Goal: Navigation & Orientation: Find specific page/section

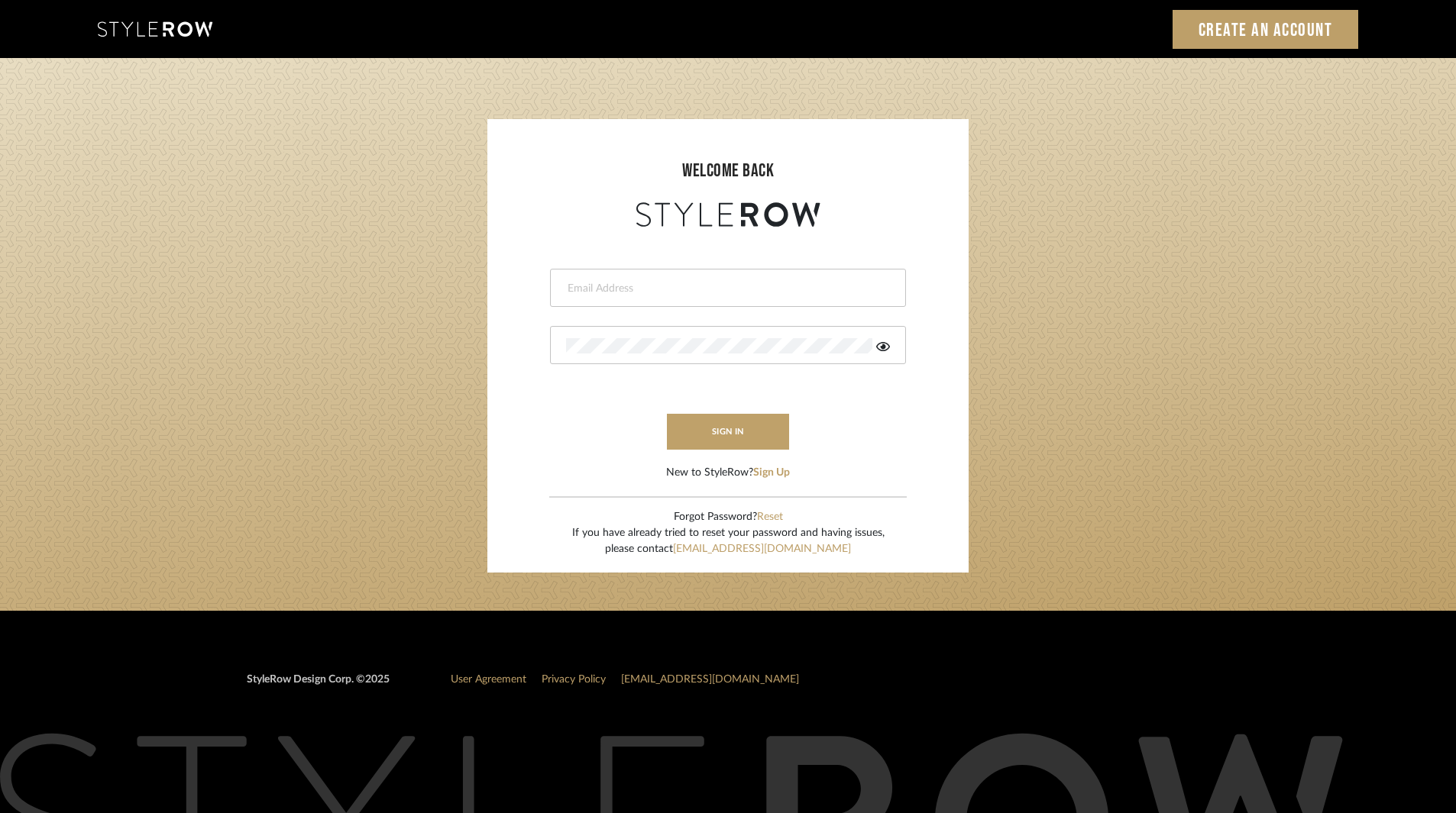
type input "ksears@morgantewilson.com"
click at [705, 413] on form "ksears@morgantewilson.com This field is required This field is required sign in…" at bounding box center [727, 356] width 450 height 251
click at [720, 432] on button "sign in" at bounding box center [728, 431] width 122 height 36
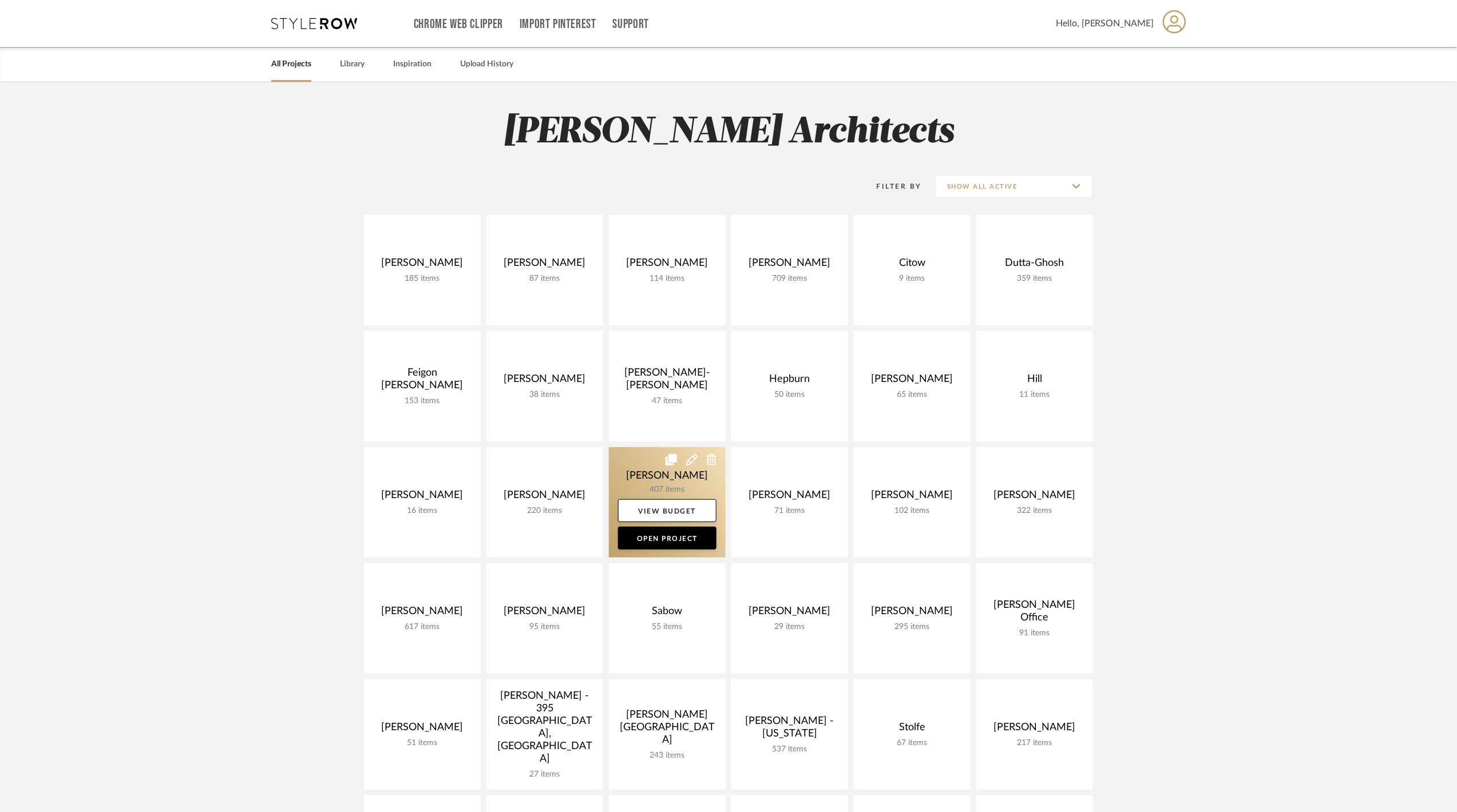
scroll to position [305, 0]
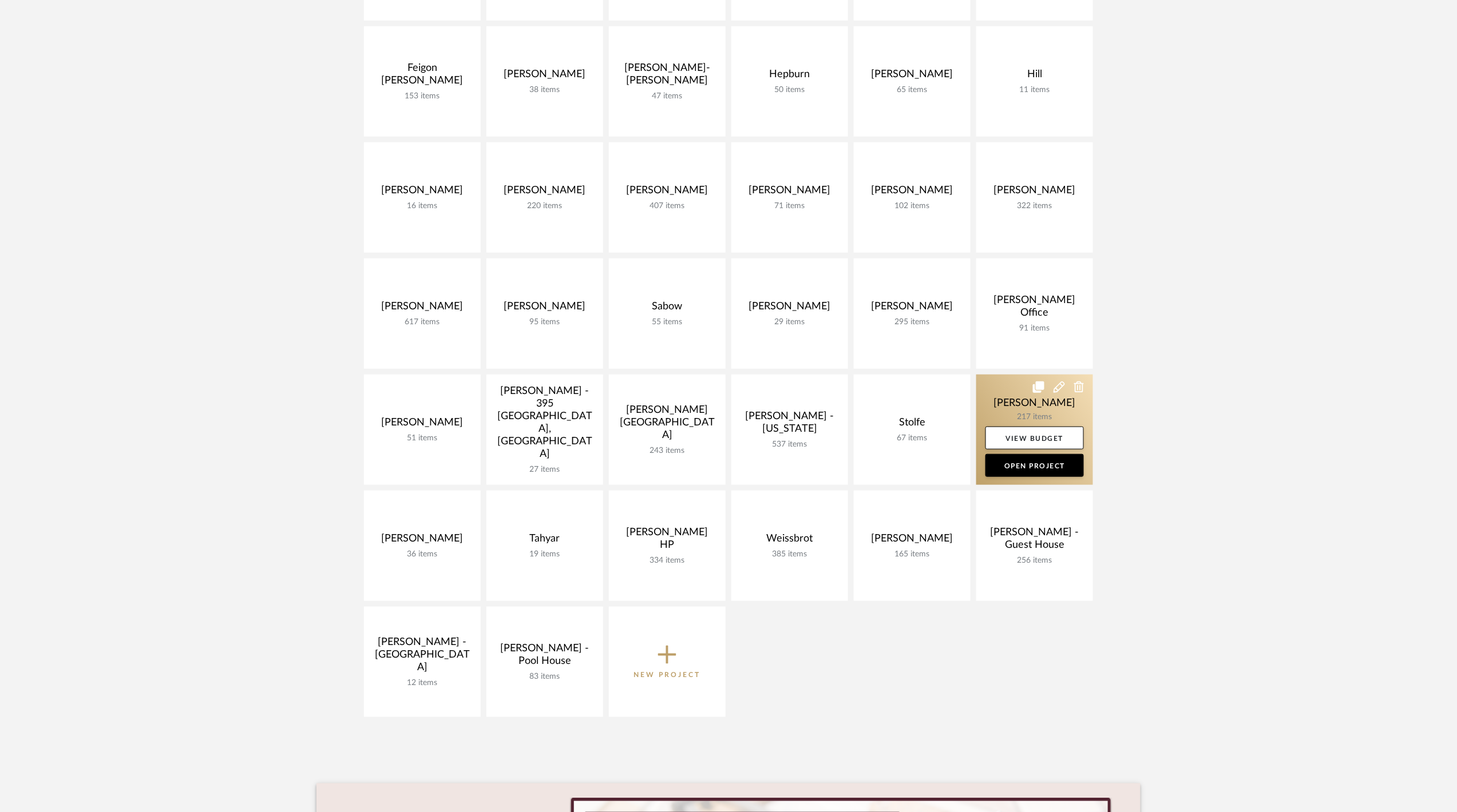
click at [1002, 400] on link at bounding box center [1034, 429] width 117 height 110
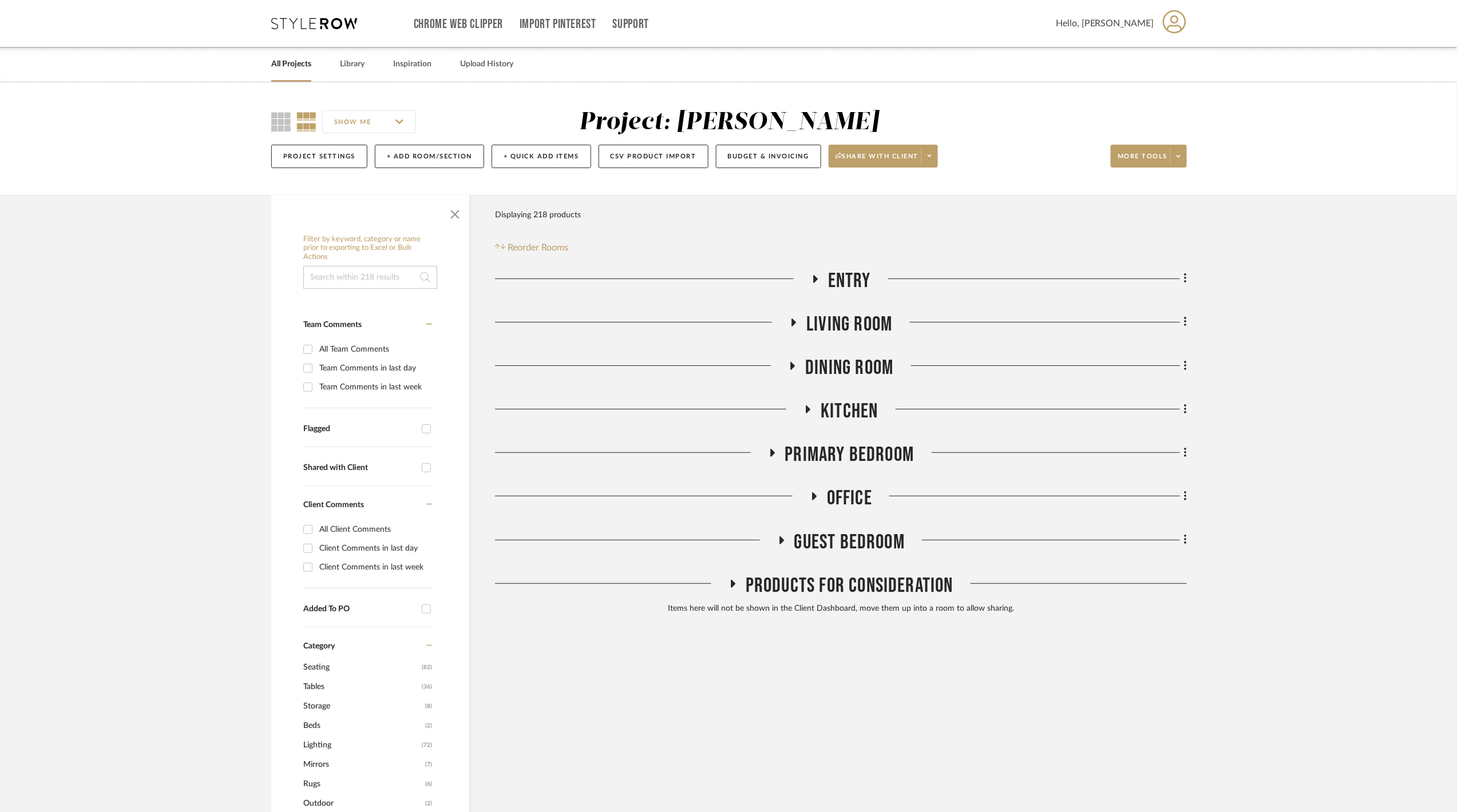
click at [296, 62] on link "All Projects" at bounding box center [291, 65] width 40 height 16
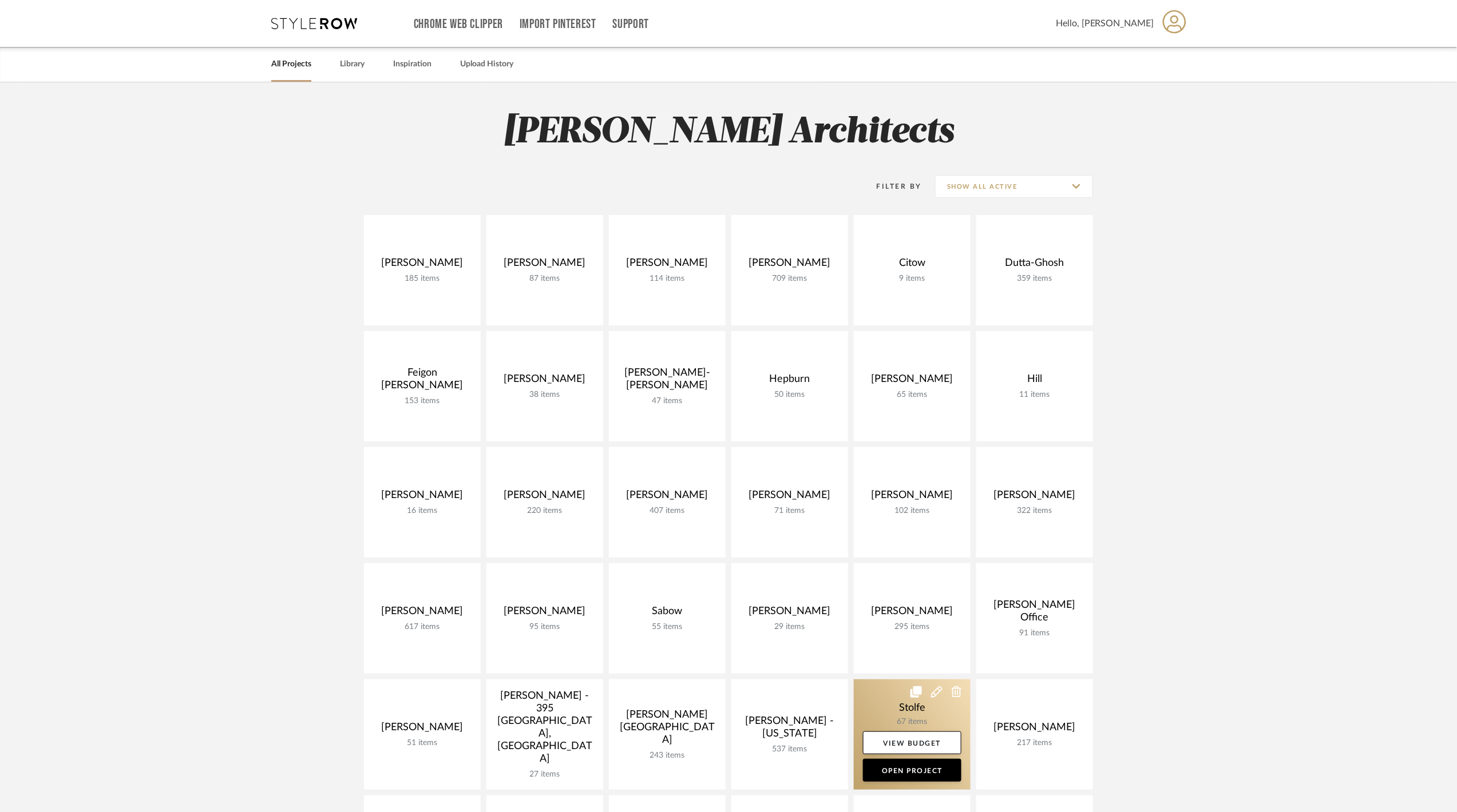
click at [894, 717] on link at bounding box center [912, 734] width 117 height 110
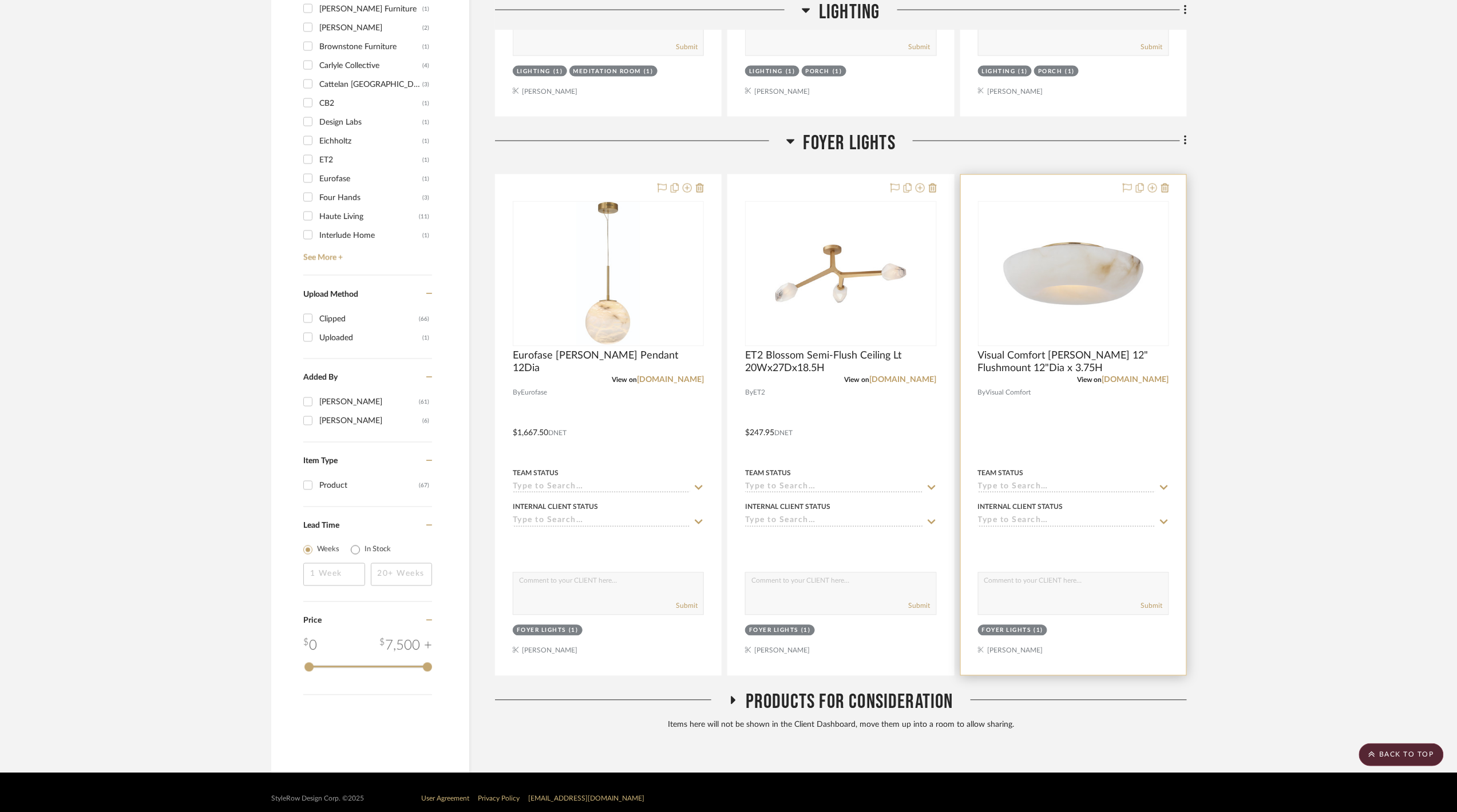
scroll to position [932, 0]
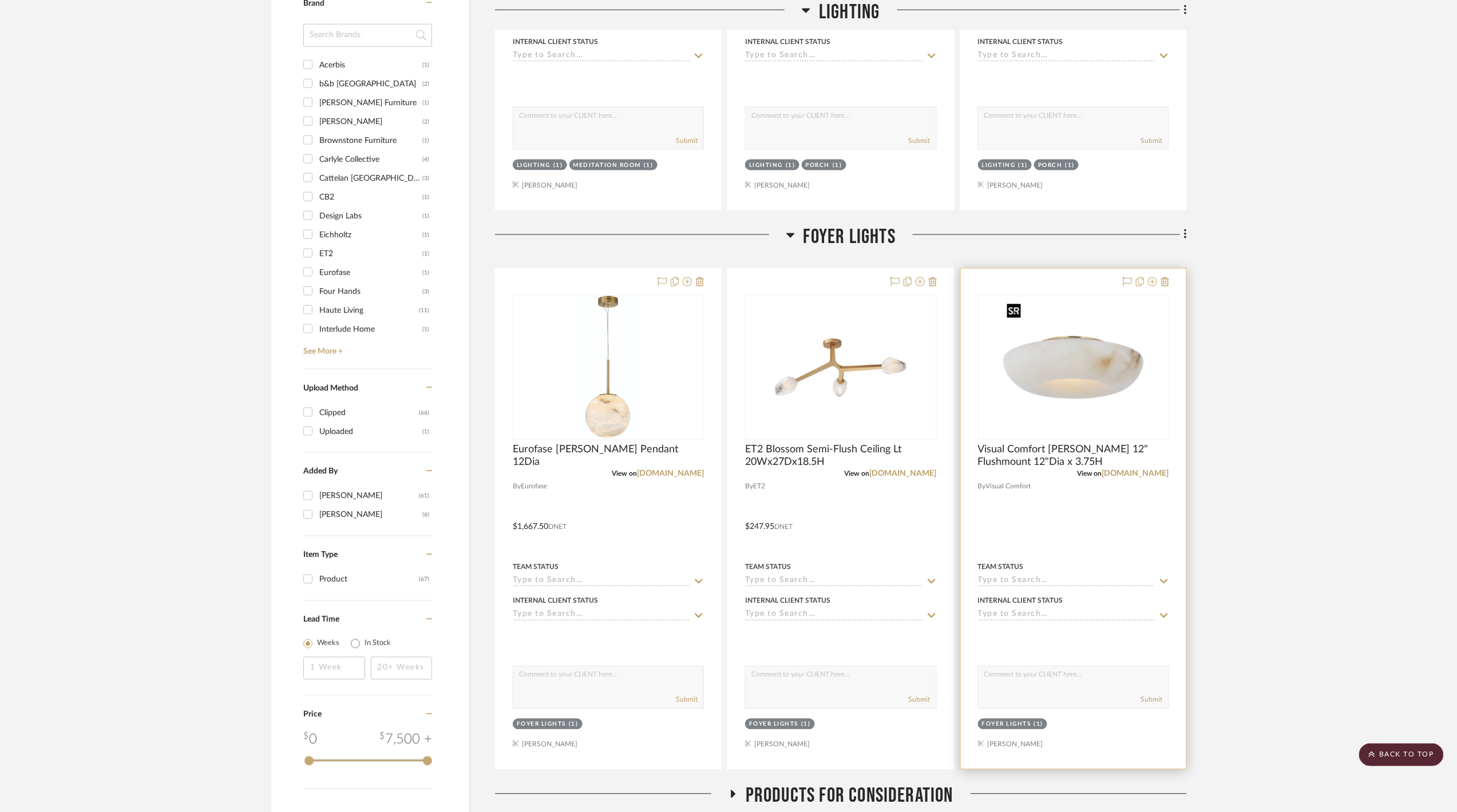
scroll to position [932, 0]
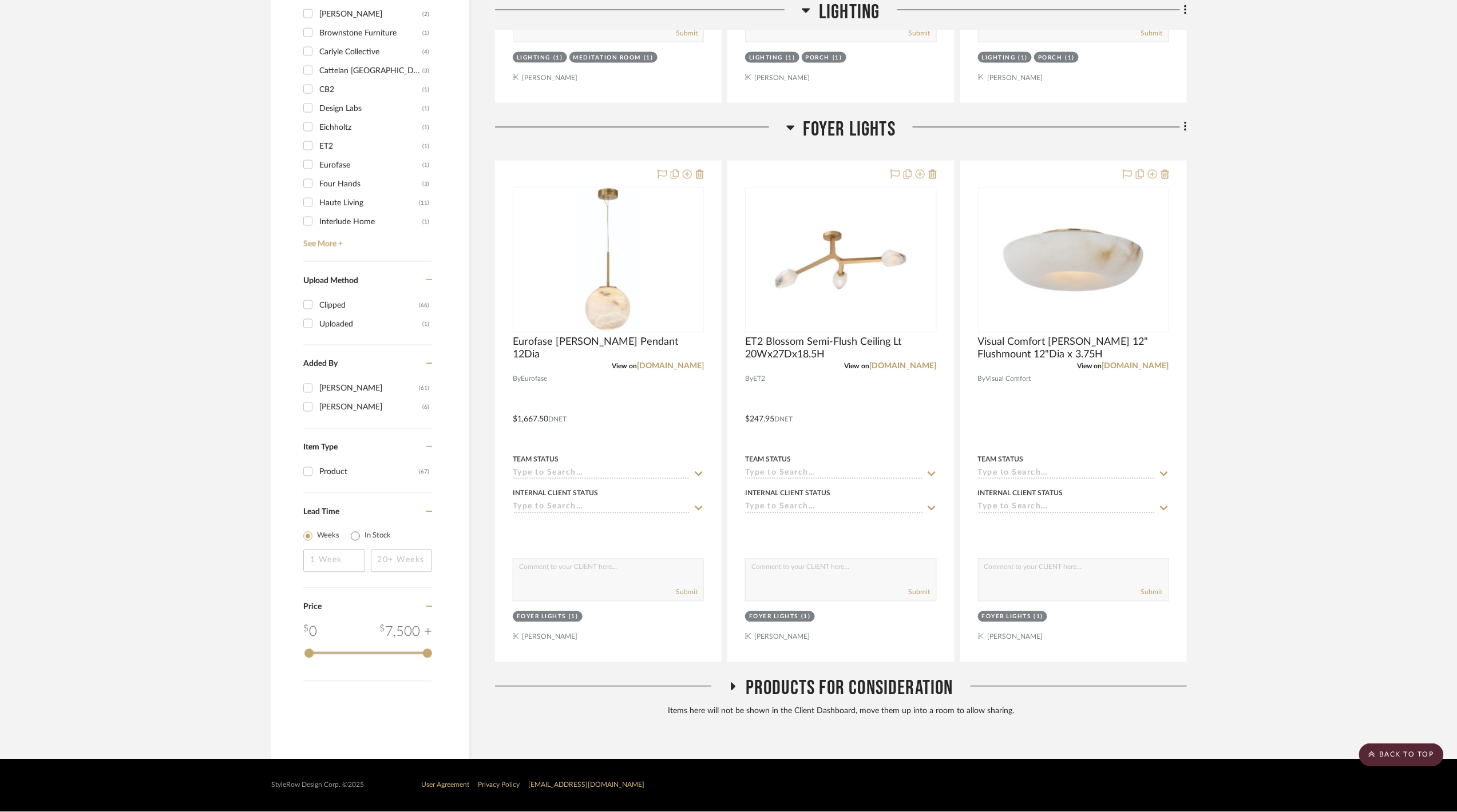
click at [825, 129] on span "Foyer Lights" at bounding box center [849, 130] width 92 height 25
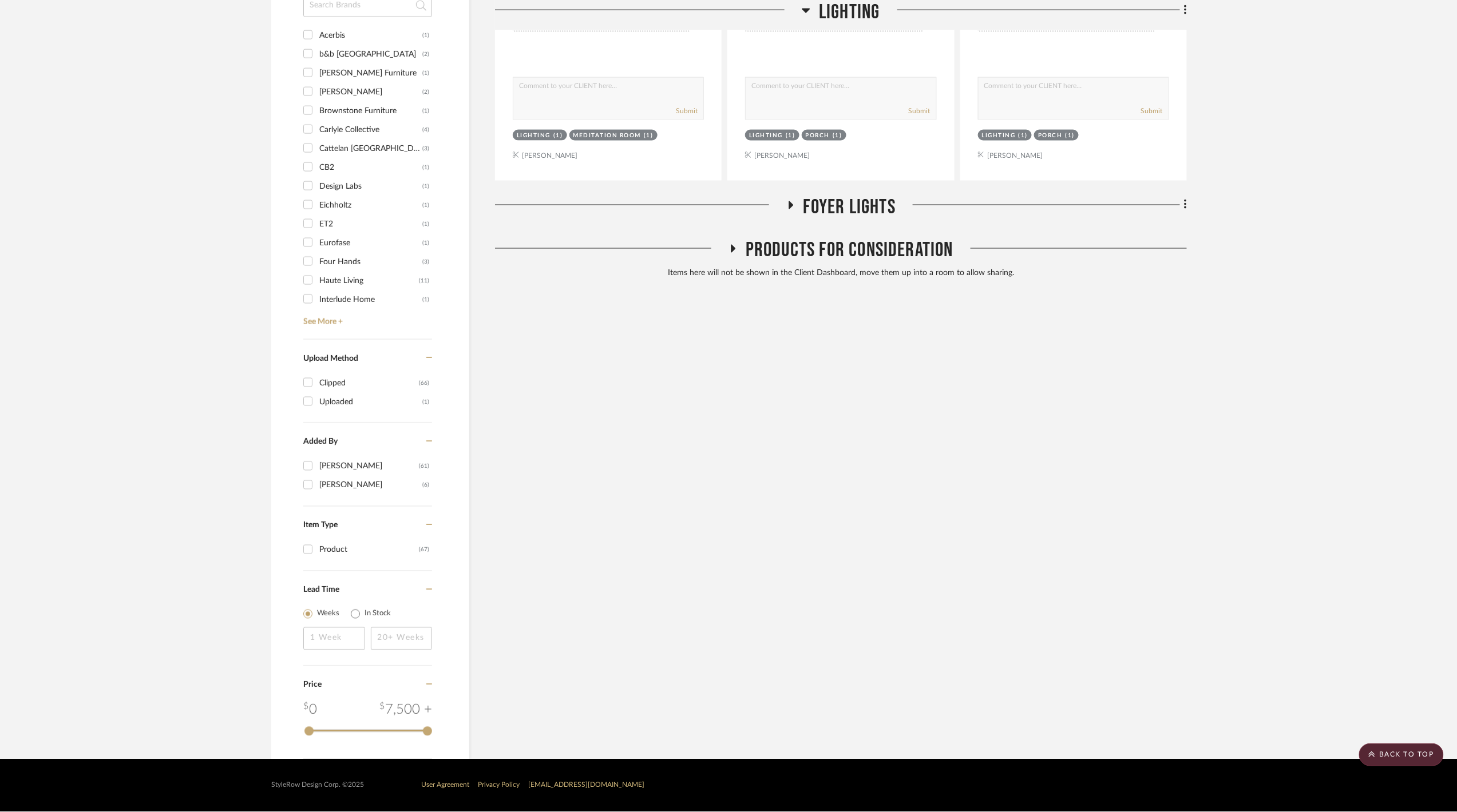
scroll to position [854, 0]
click at [848, 14] on span "Lighting" at bounding box center [850, 12] width 61 height 25
